Goal: Task Accomplishment & Management: Manage account settings

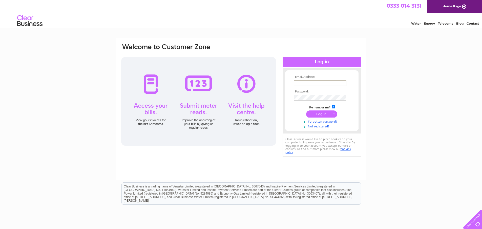
type input "colin@blackbullgartmore.com"
click at [317, 113] on input "submit" at bounding box center [321, 113] width 31 height 7
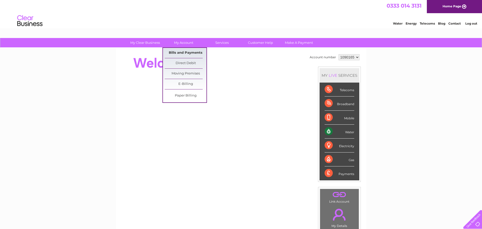
click at [181, 52] on link "Bills and Payments" at bounding box center [186, 53] width 42 height 10
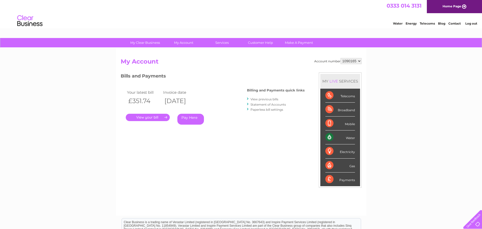
click at [152, 115] on link "." at bounding box center [148, 117] width 44 height 7
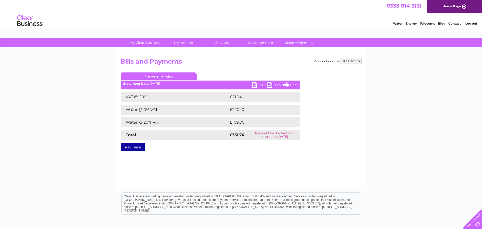
click at [255, 84] on link "PDF" at bounding box center [259, 85] width 15 height 7
click at [473, 23] on link "Log out" at bounding box center [471, 24] width 12 height 4
